Goal: Information Seeking & Learning: Learn about a topic

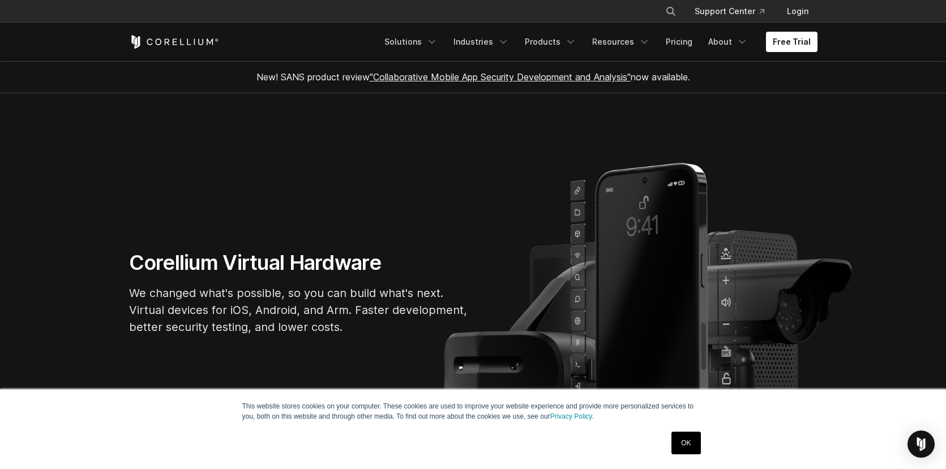
click at [684, 432] on link "OK" at bounding box center [686, 443] width 29 height 23
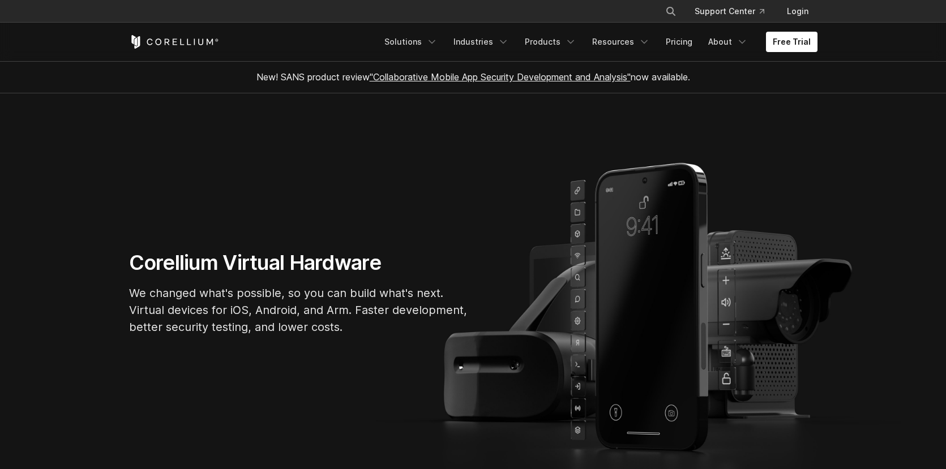
click at [323, 137] on section "Corellium Virtual Hardware We changed what's possible, so you can build what's …" at bounding box center [473, 297] width 946 height 408
click at [546, 41] on link "Products" at bounding box center [550, 42] width 65 height 20
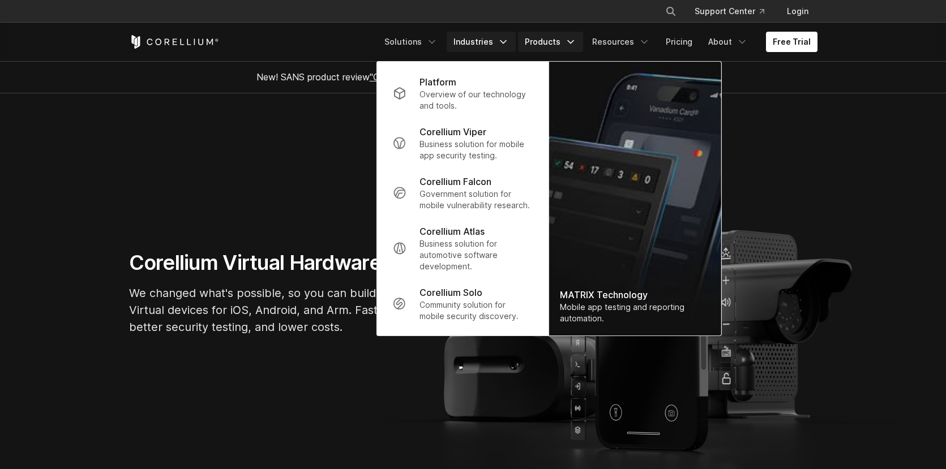
click at [496, 39] on link "Industries" at bounding box center [481, 42] width 69 height 20
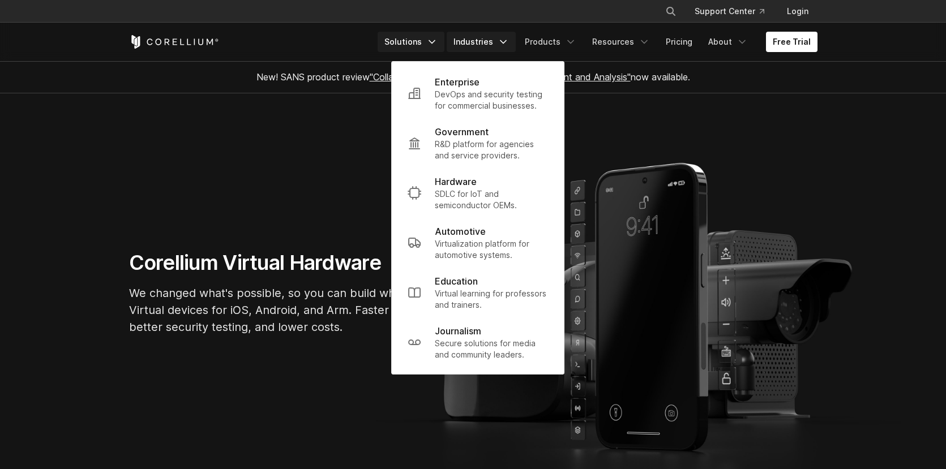
click at [429, 45] on link "Solutions" at bounding box center [411, 42] width 67 height 20
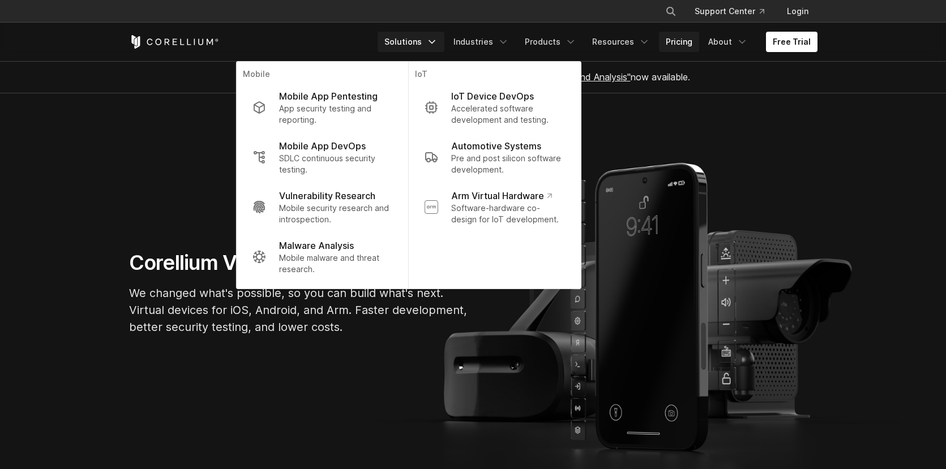
click at [699, 48] on link "Pricing" at bounding box center [679, 42] width 40 height 20
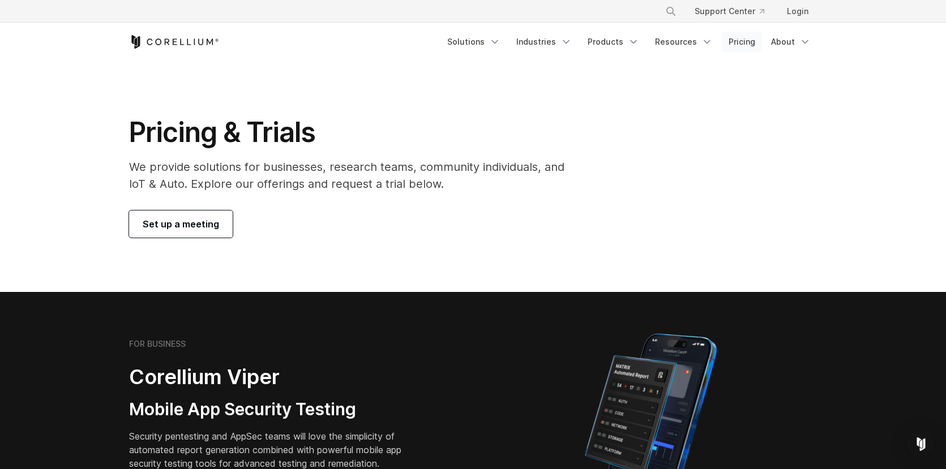
click at [748, 42] on link "Pricing" at bounding box center [742, 42] width 40 height 20
click at [619, 44] on link "Products" at bounding box center [613, 42] width 65 height 20
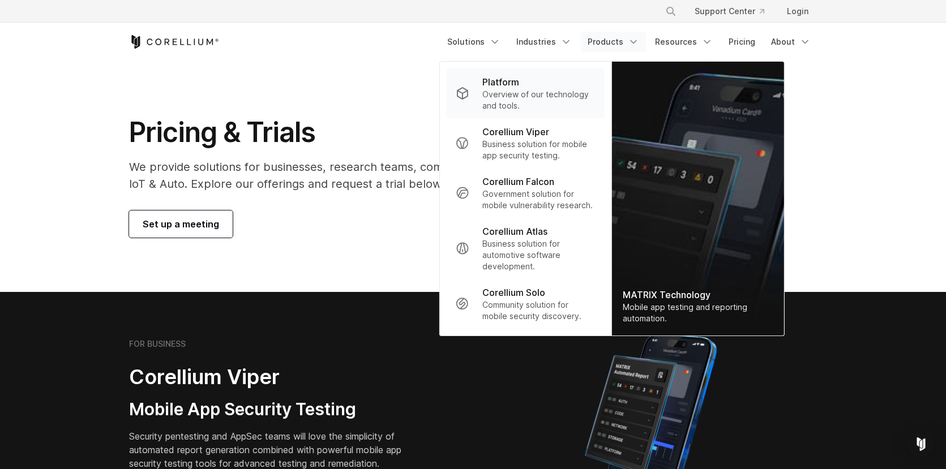
click at [518, 87] on p "Platform" at bounding box center [500, 82] width 37 height 14
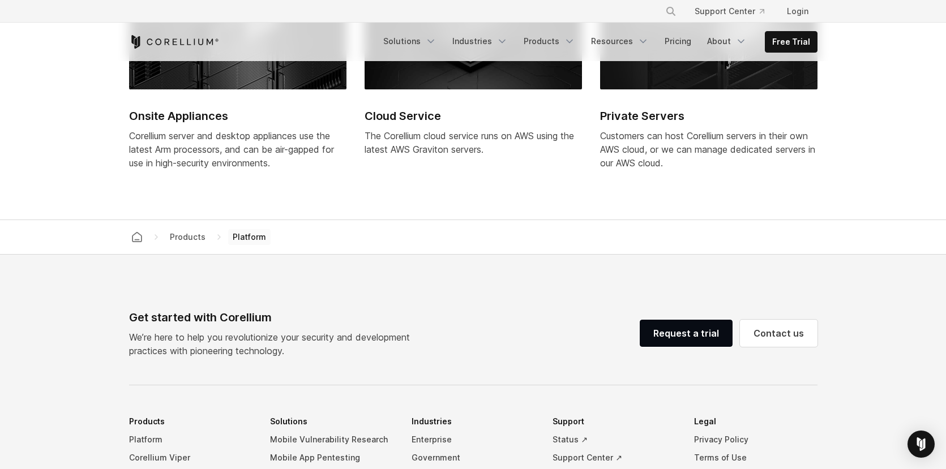
scroll to position [4618, 0]
